Goal: Check status: Check status

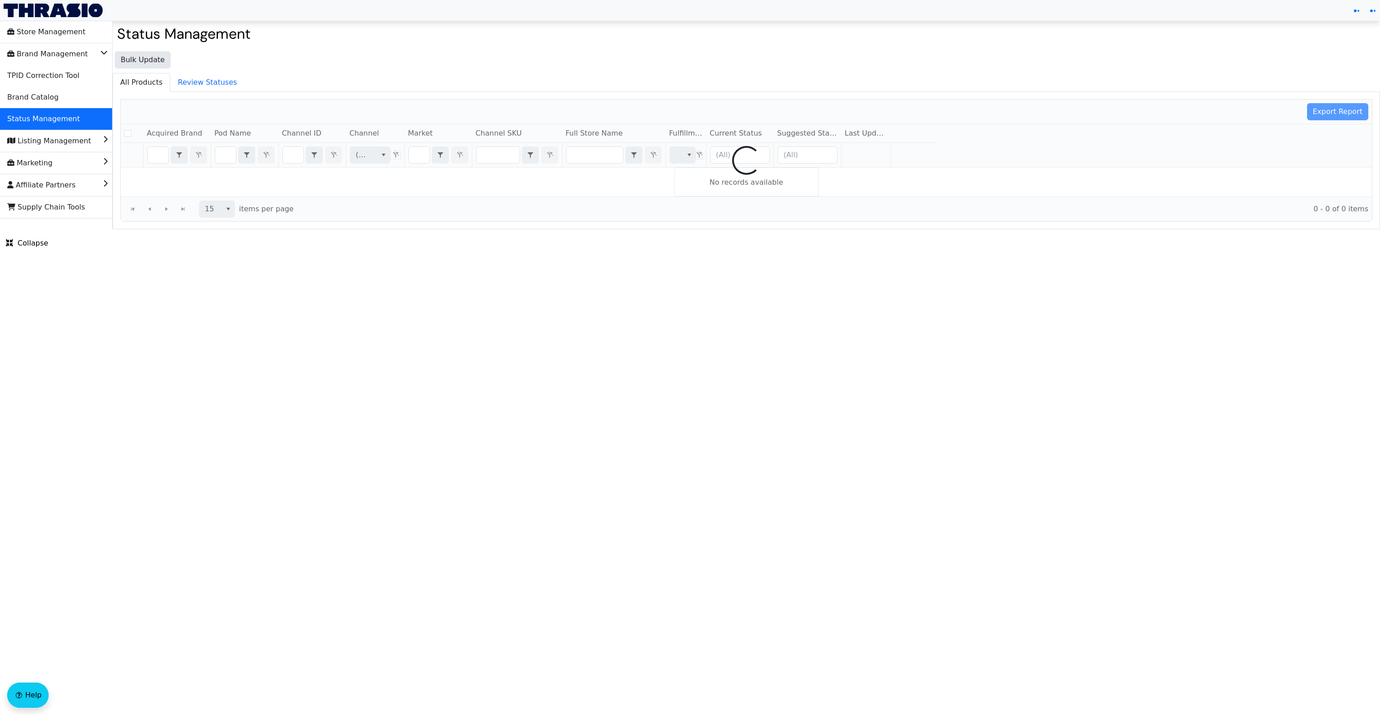
checkbox input "false"
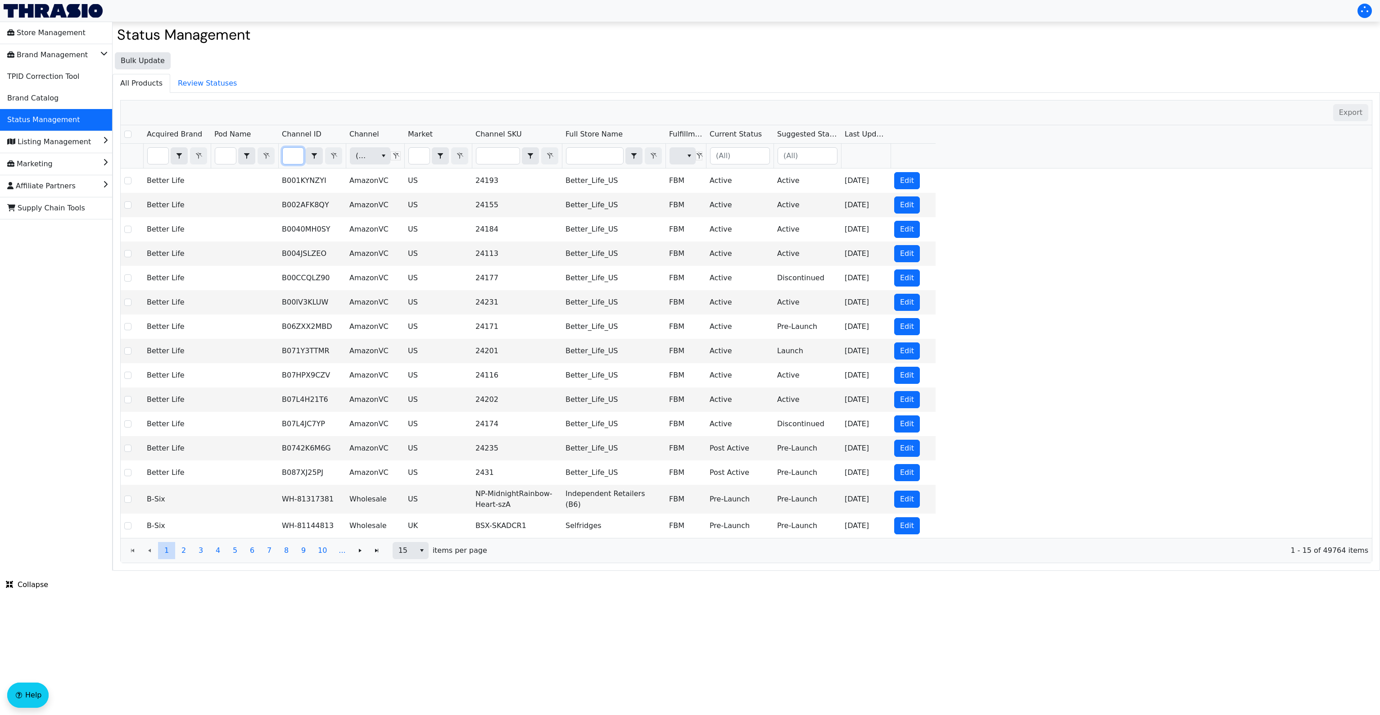
click at [295, 156] on input "Filter" at bounding box center [293, 156] width 21 height 16
type input "B000RQ2AAU"
checkbox input "true"
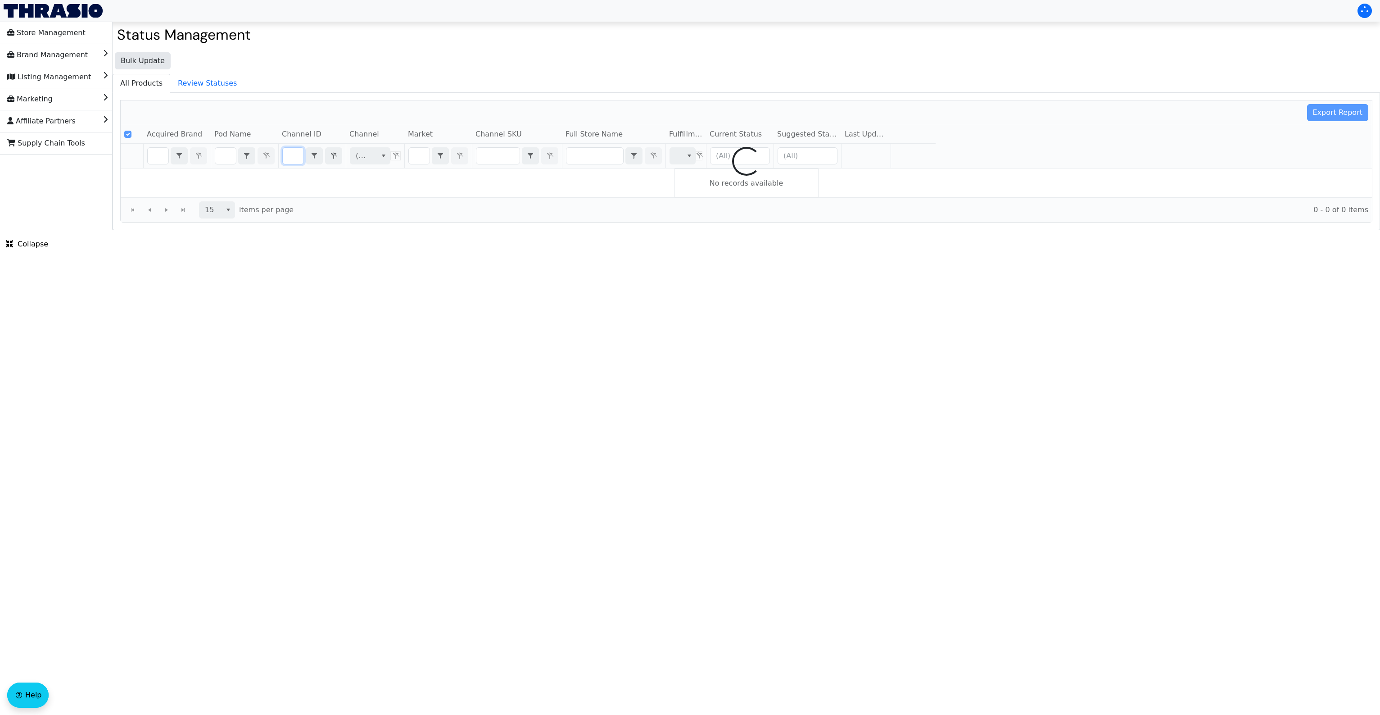
type input "B000RQ2AAU"
click at [412, 106] on div at bounding box center [746, 161] width 1251 height 122
click at [381, 99] on div "Export Report Acquired Brand Pod Name Channel ID Channel Market Channel SKU Ful…" at bounding box center [747, 161] width 1268 height 137
checkbox input "false"
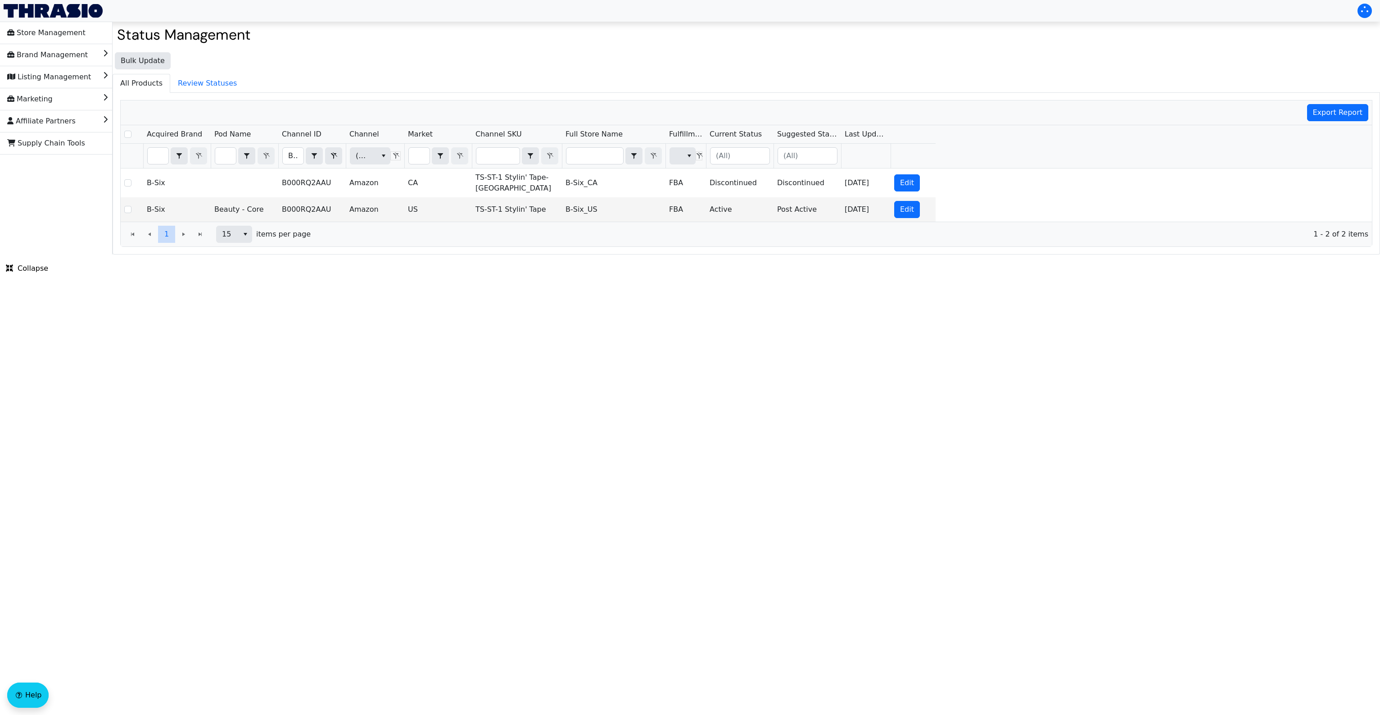
drag, startPoint x: 348, startPoint y: 341, endPoint x: 366, endPoint y: 310, distance: 35.7
click at [349, 254] on html "Store Management Brand Management Listing Management Marketing Affiliate Partne…" at bounding box center [690, 127] width 1380 height 254
click at [536, 206] on td "TS-ST-1 Stylin' Tape" at bounding box center [517, 209] width 90 height 24
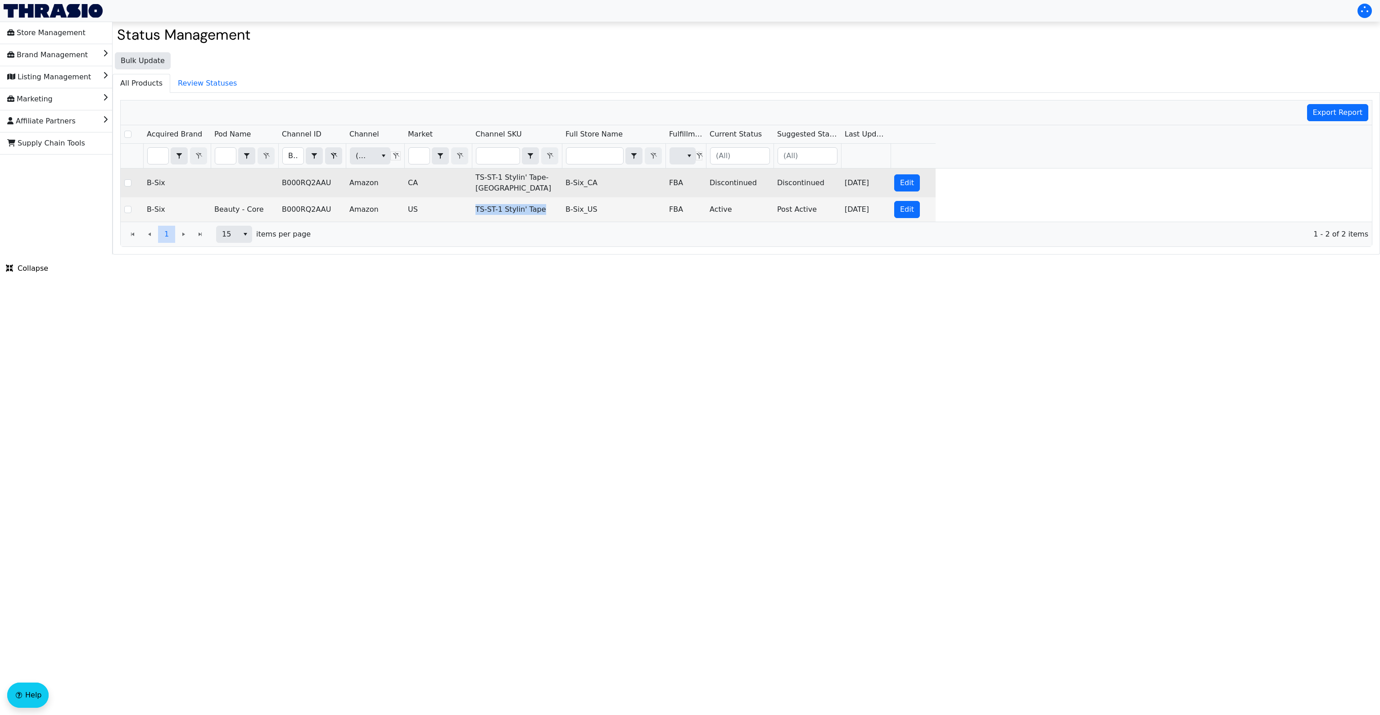
copy td "TS-ST-1 Stylin' Tape"
